Goal: Transaction & Acquisition: Register for event/course

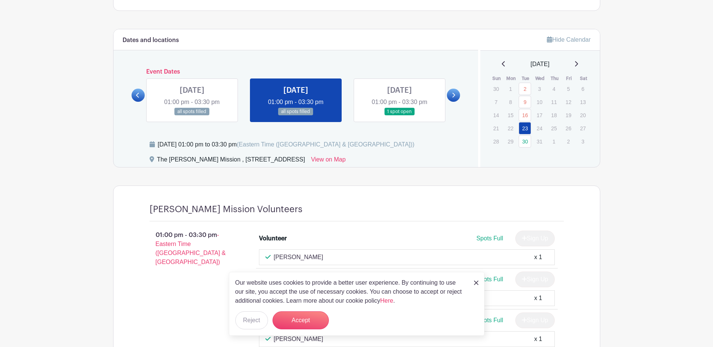
scroll to position [414, 0]
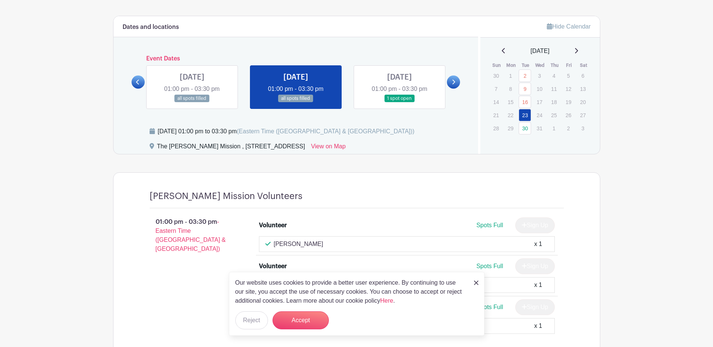
click at [502, 50] on icon at bounding box center [504, 51] width 4 height 6
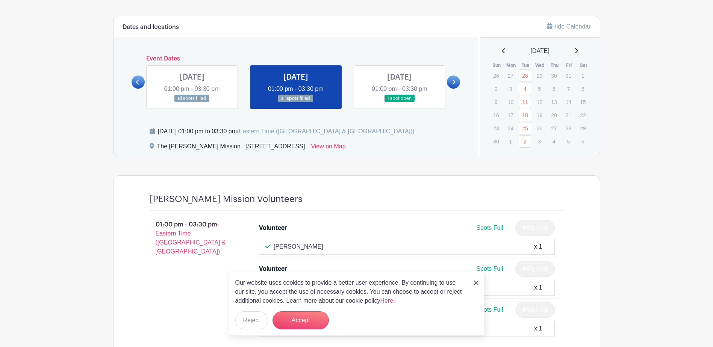
click at [583, 49] on div "[DATE]" at bounding box center [540, 51] width 102 height 9
click at [578, 51] on icon at bounding box center [576, 51] width 4 height 6
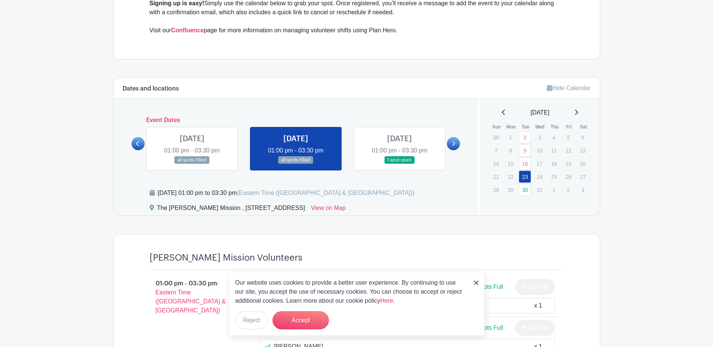
scroll to position [338, 0]
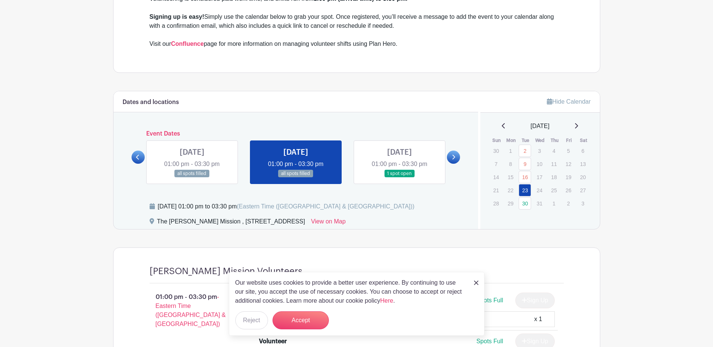
click at [497, 126] on div "[DATE]" at bounding box center [540, 126] width 102 height 9
click at [502, 126] on icon at bounding box center [503, 125] width 3 height 5
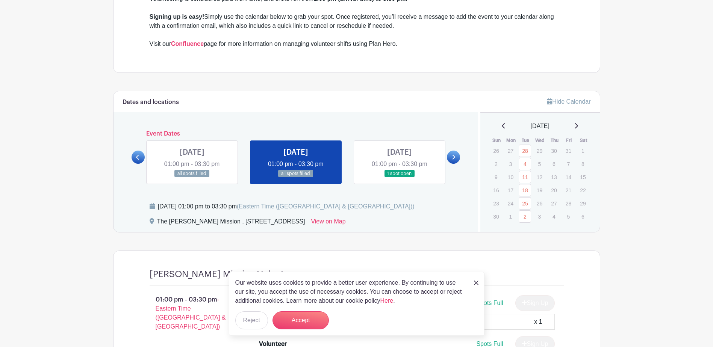
click at [502, 126] on icon at bounding box center [503, 125] width 3 height 5
click at [502, 124] on icon at bounding box center [504, 126] width 4 height 6
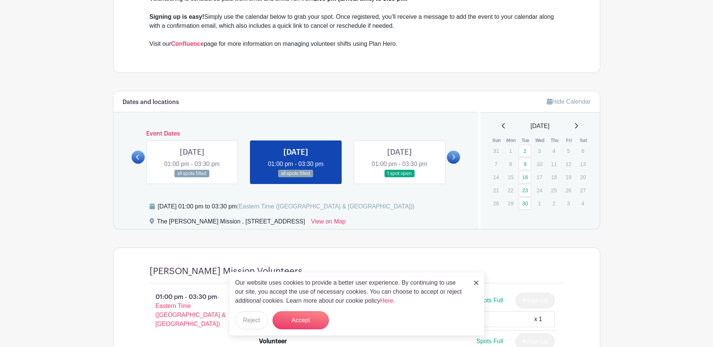
click at [578, 124] on icon at bounding box center [576, 126] width 4 height 6
click at [578, 126] on icon at bounding box center [576, 126] width 4 height 6
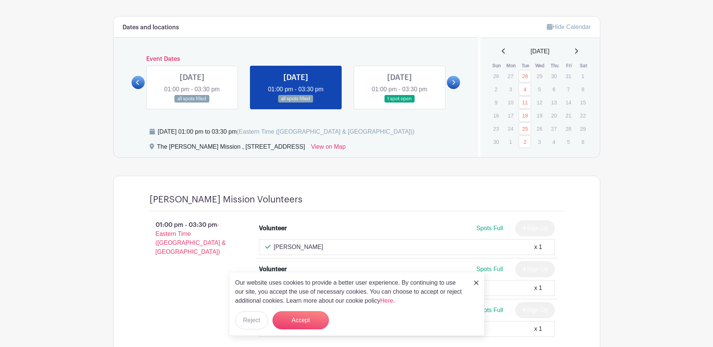
scroll to position [414, 0]
click at [292, 318] on button "Accept" at bounding box center [301, 321] width 56 height 18
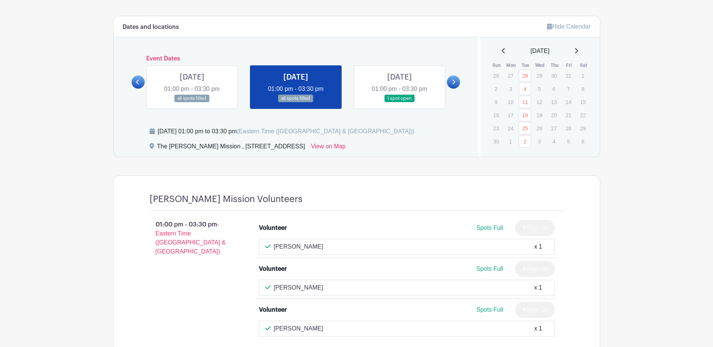
click at [578, 50] on icon at bounding box center [576, 51] width 4 height 6
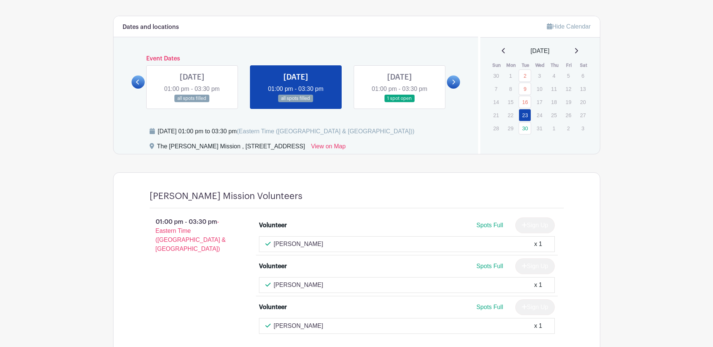
click at [542, 161] on turbo-frame "Dates and locations Event Dates [DATE] 01:00 pm - 03:30 pm all spots filled [DA…" at bounding box center [356, 206] width 487 height 380
click at [527, 102] on link "16" at bounding box center [525, 102] width 12 height 12
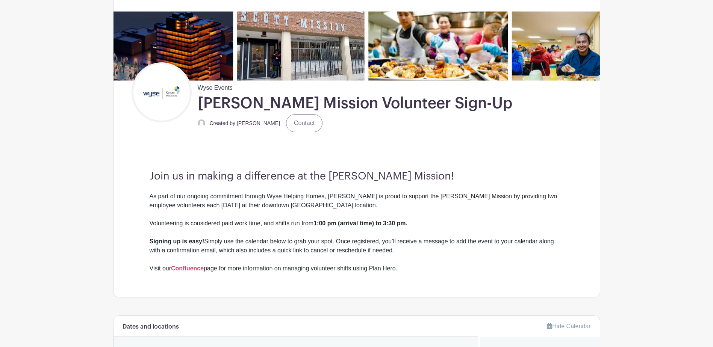
scroll to position [113, 0]
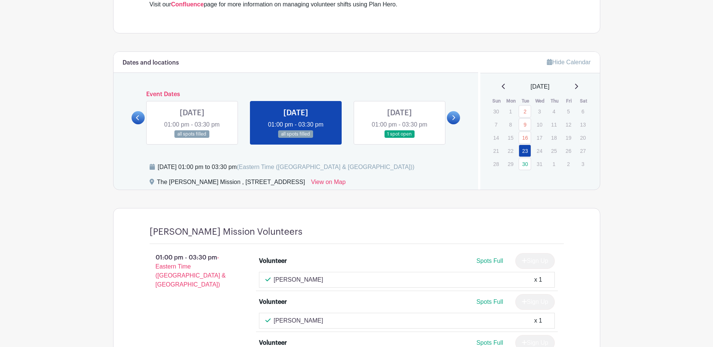
scroll to position [450, 0]
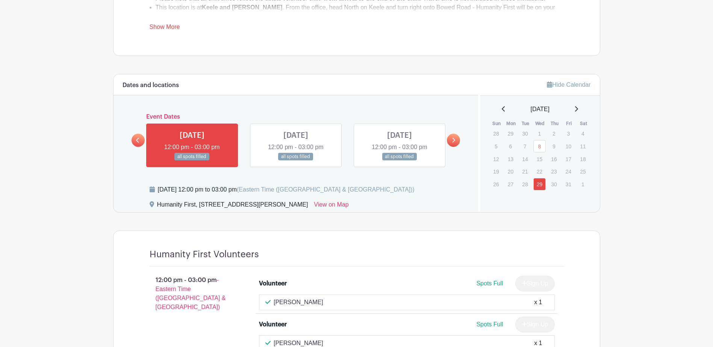
scroll to position [414, 0]
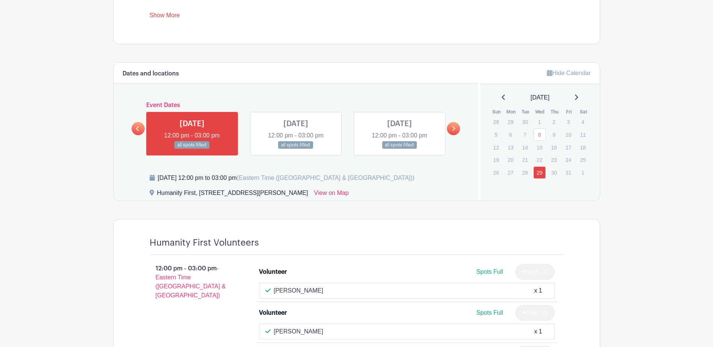
click at [454, 128] on icon at bounding box center [453, 129] width 3 height 6
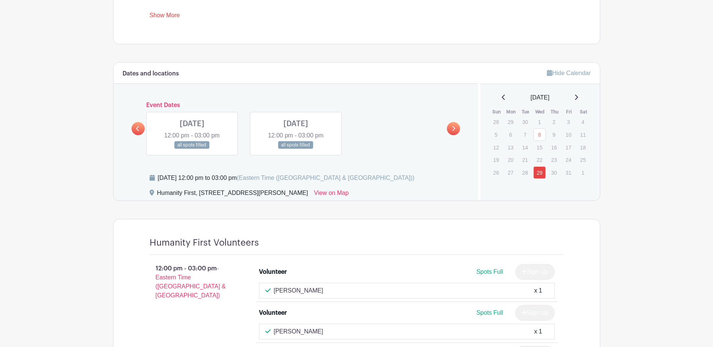
click at [578, 98] on icon at bounding box center [576, 97] width 4 height 6
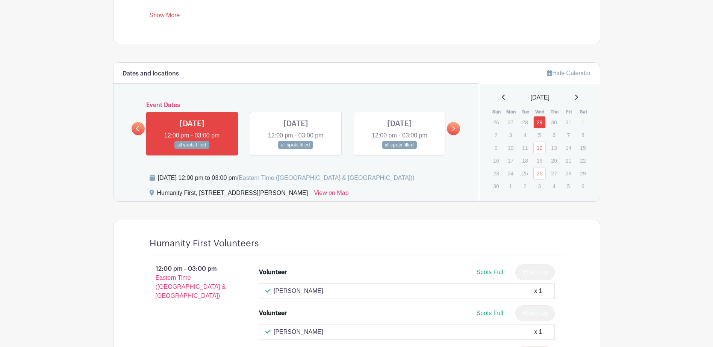
click at [502, 97] on icon at bounding box center [503, 97] width 3 height 5
click at [577, 96] on div "[DATE]" at bounding box center [540, 97] width 102 height 9
click at [578, 96] on icon at bounding box center [576, 97] width 4 height 6
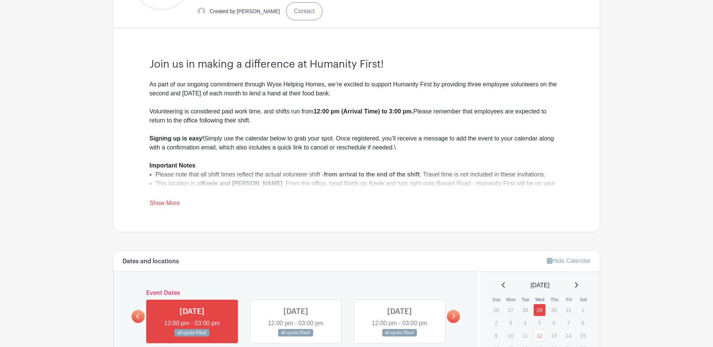
scroll to position [263, 0]
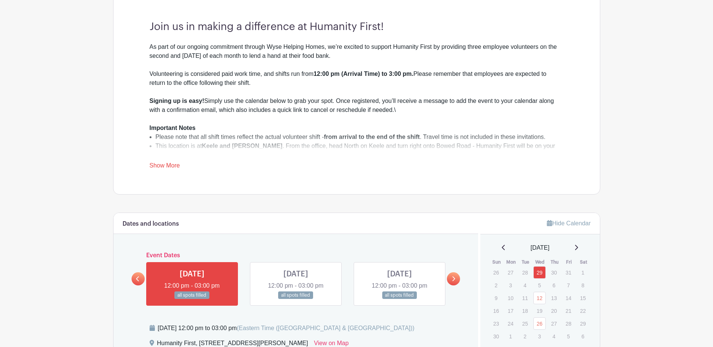
click at [171, 168] on link "Show More" at bounding box center [165, 166] width 30 height 9
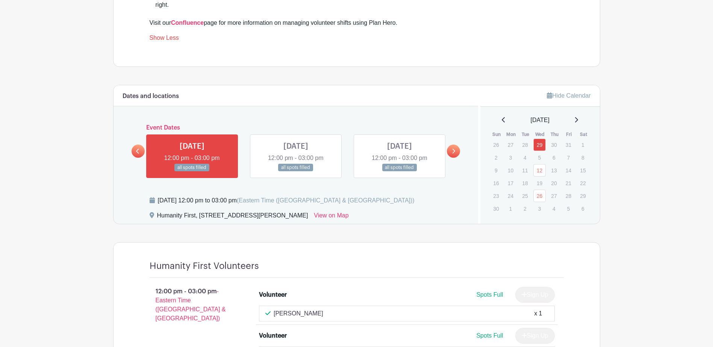
scroll to position [376, 0]
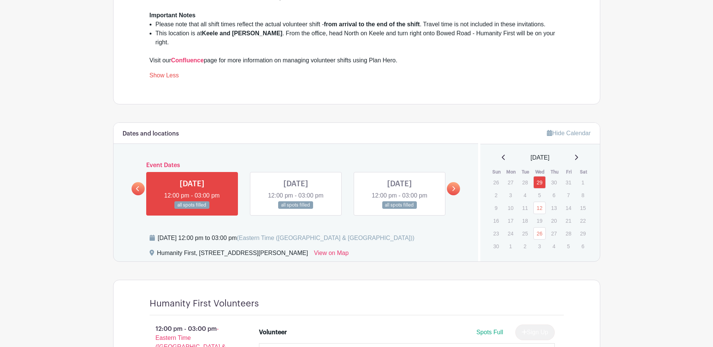
click at [502, 155] on icon at bounding box center [504, 158] width 4 height 6
click at [543, 227] on link "29" at bounding box center [539, 233] width 12 height 12
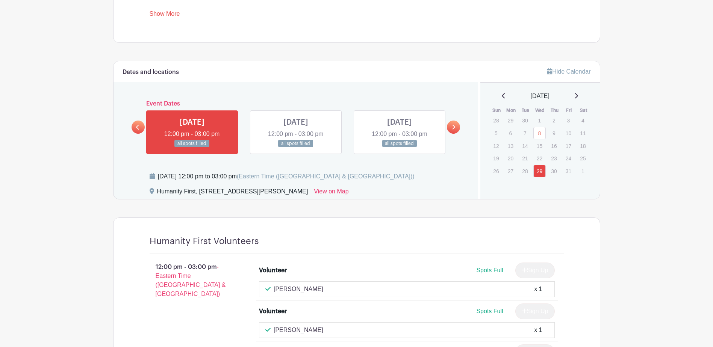
scroll to position [414, 0]
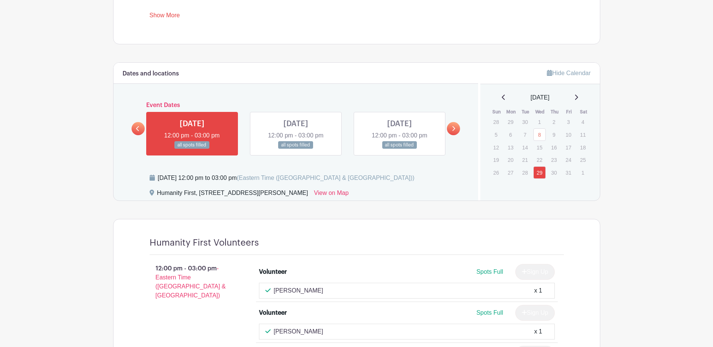
click at [578, 97] on icon at bounding box center [576, 97] width 3 height 5
click at [541, 148] on link "12" at bounding box center [539, 148] width 12 height 12
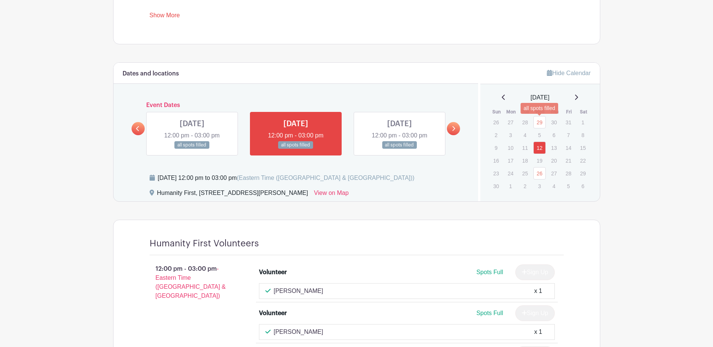
click at [538, 119] on link "29" at bounding box center [539, 122] width 12 height 12
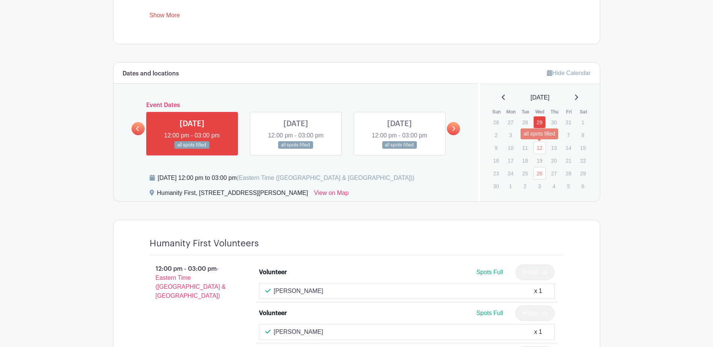
click at [539, 145] on link "12" at bounding box center [539, 148] width 12 height 12
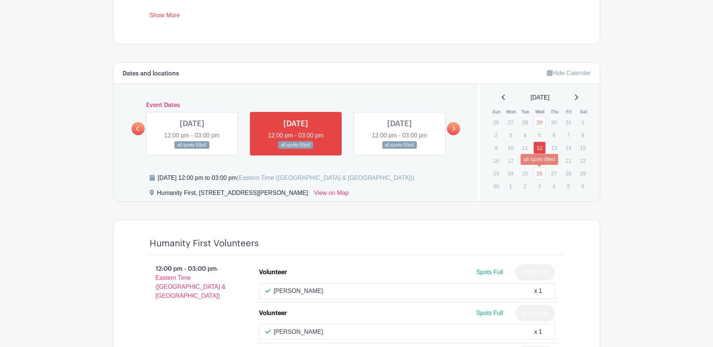
click at [535, 176] on link "26" at bounding box center [539, 173] width 12 height 12
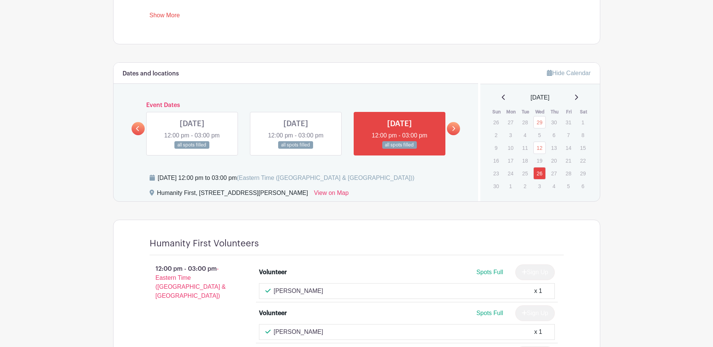
click at [453, 124] on link at bounding box center [453, 128] width 13 height 13
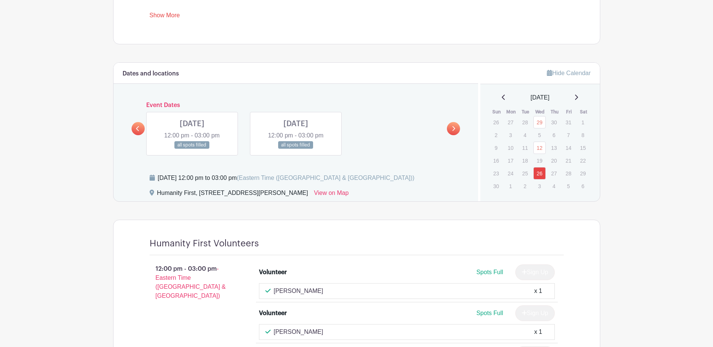
click at [192, 149] on link at bounding box center [192, 149] width 0 height 0
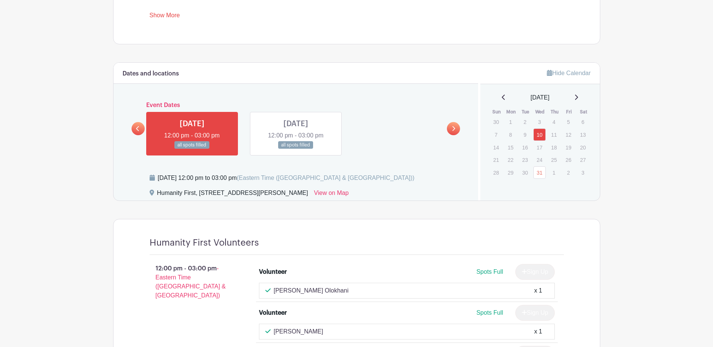
click at [296, 149] on link at bounding box center [296, 149] width 0 height 0
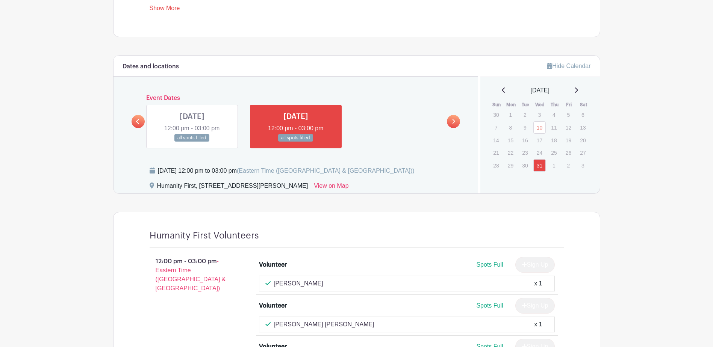
scroll to position [414, 0]
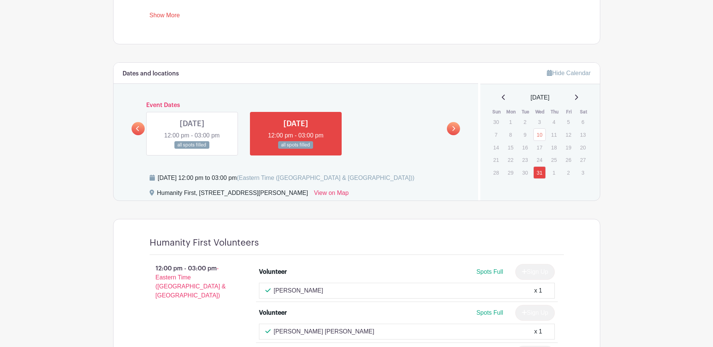
click at [139, 129] on icon at bounding box center [137, 129] width 3 height 6
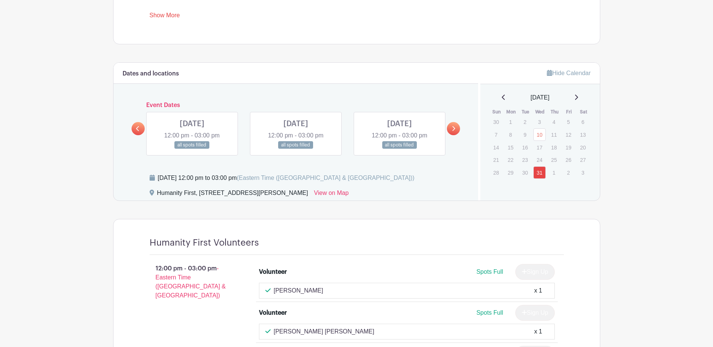
click at [296, 149] on link at bounding box center [296, 149] width 0 height 0
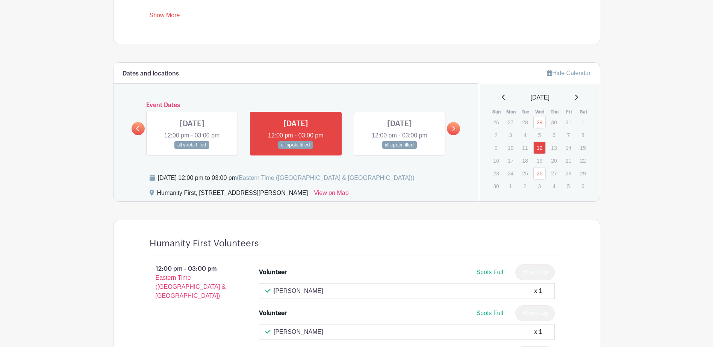
click at [192, 149] on link at bounding box center [192, 149] width 0 height 0
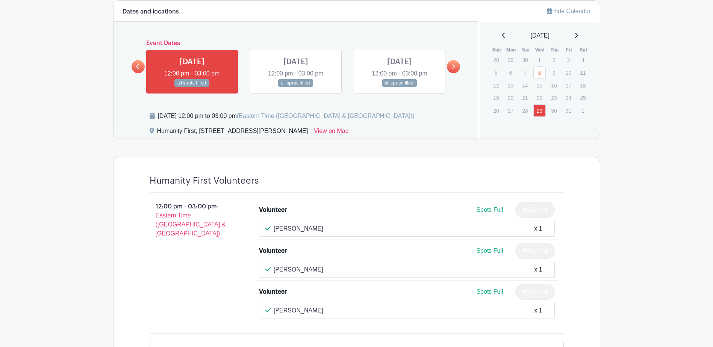
scroll to position [489, 0]
